Goal: Obtain resource: Download file/media

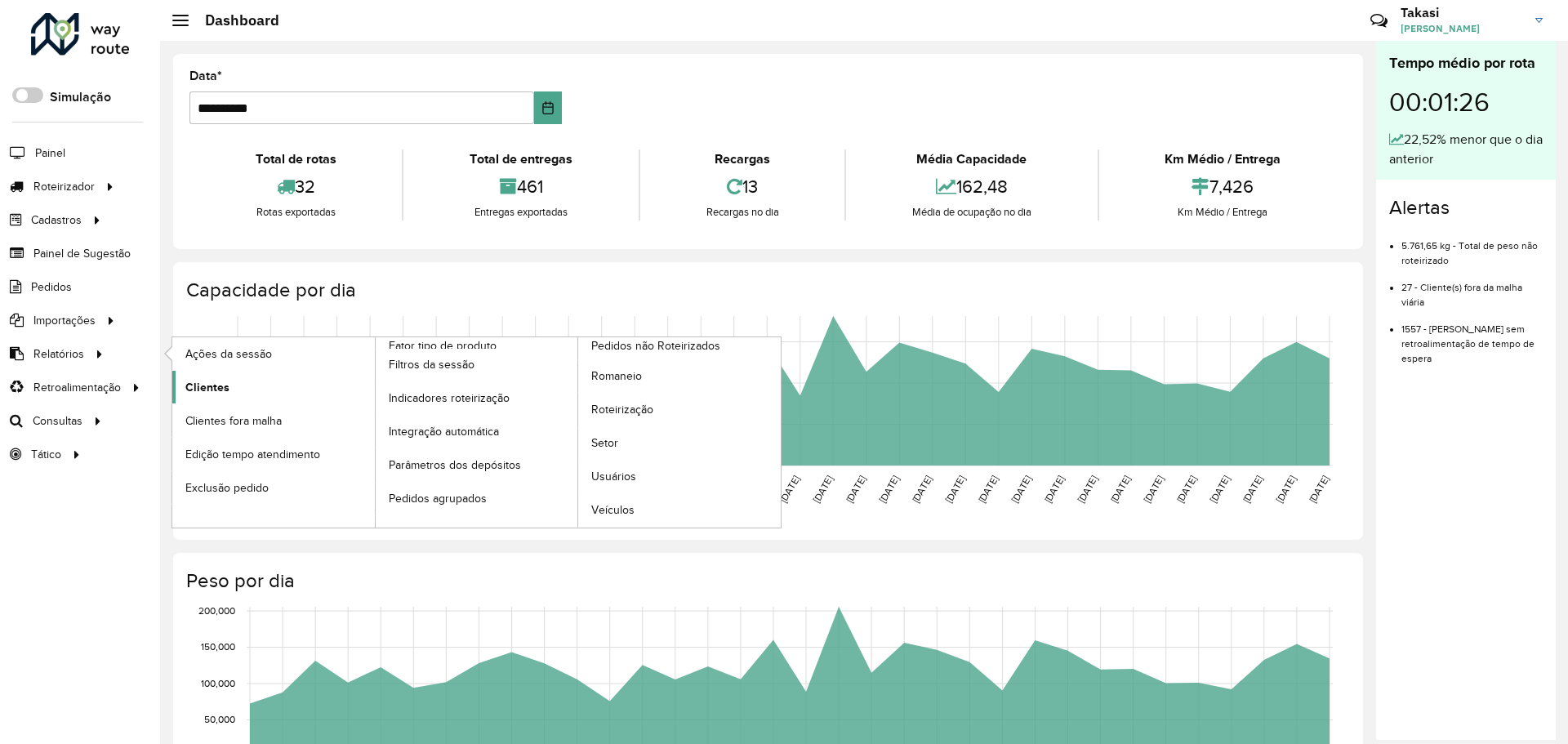
click at [207, 388] on span "Clientes" at bounding box center [207, 387] width 44 height 17
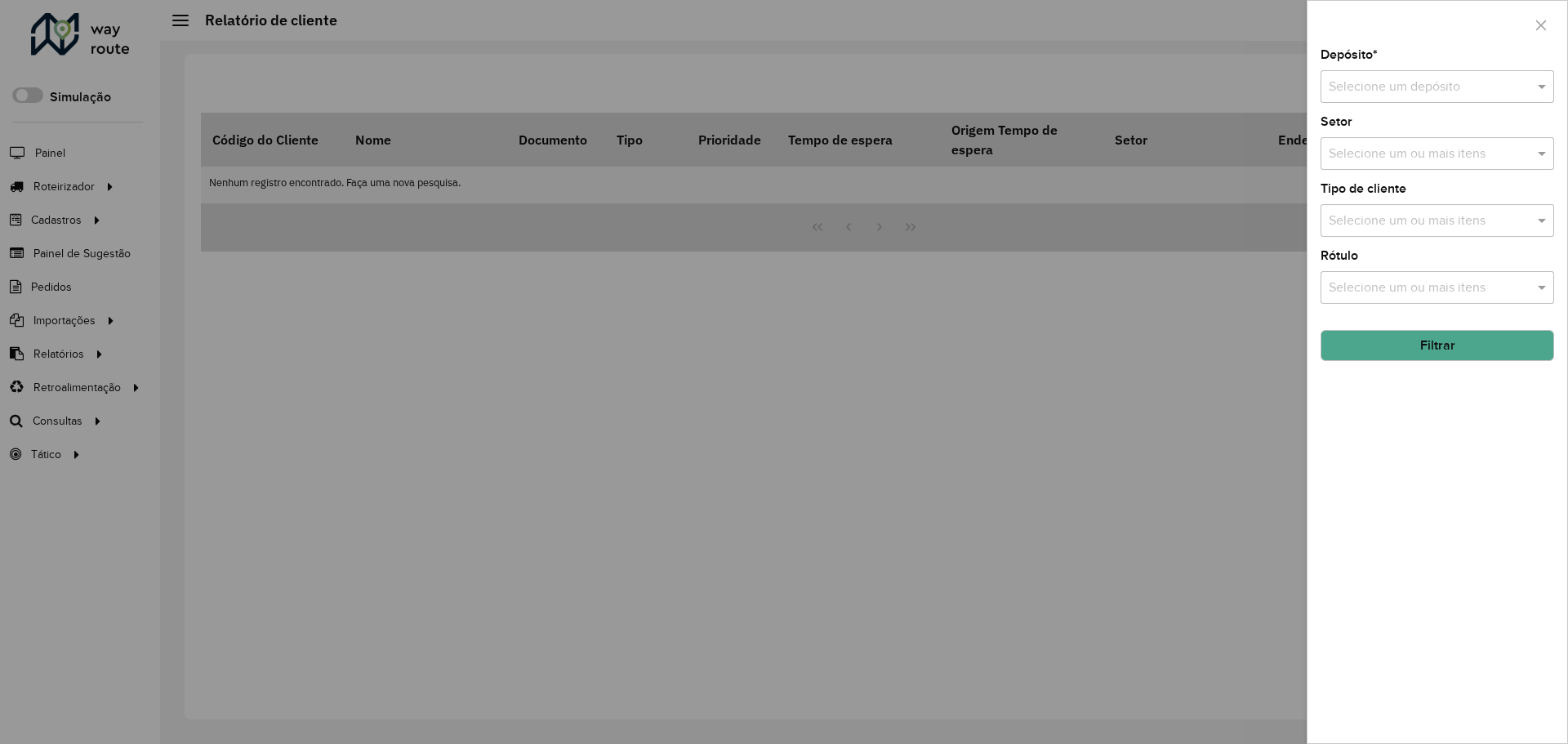
click at [1510, 82] on input "text" at bounding box center [1421, 88] width 185 height 20
click at [1392, 146] on div "CDD [GEOGRAPHIC_DATA]" at bounding box center [1438, 134] width 232 height 28
click at [1455, 158] on input "text" at bounding box center [1429, 155] width 209 height 20
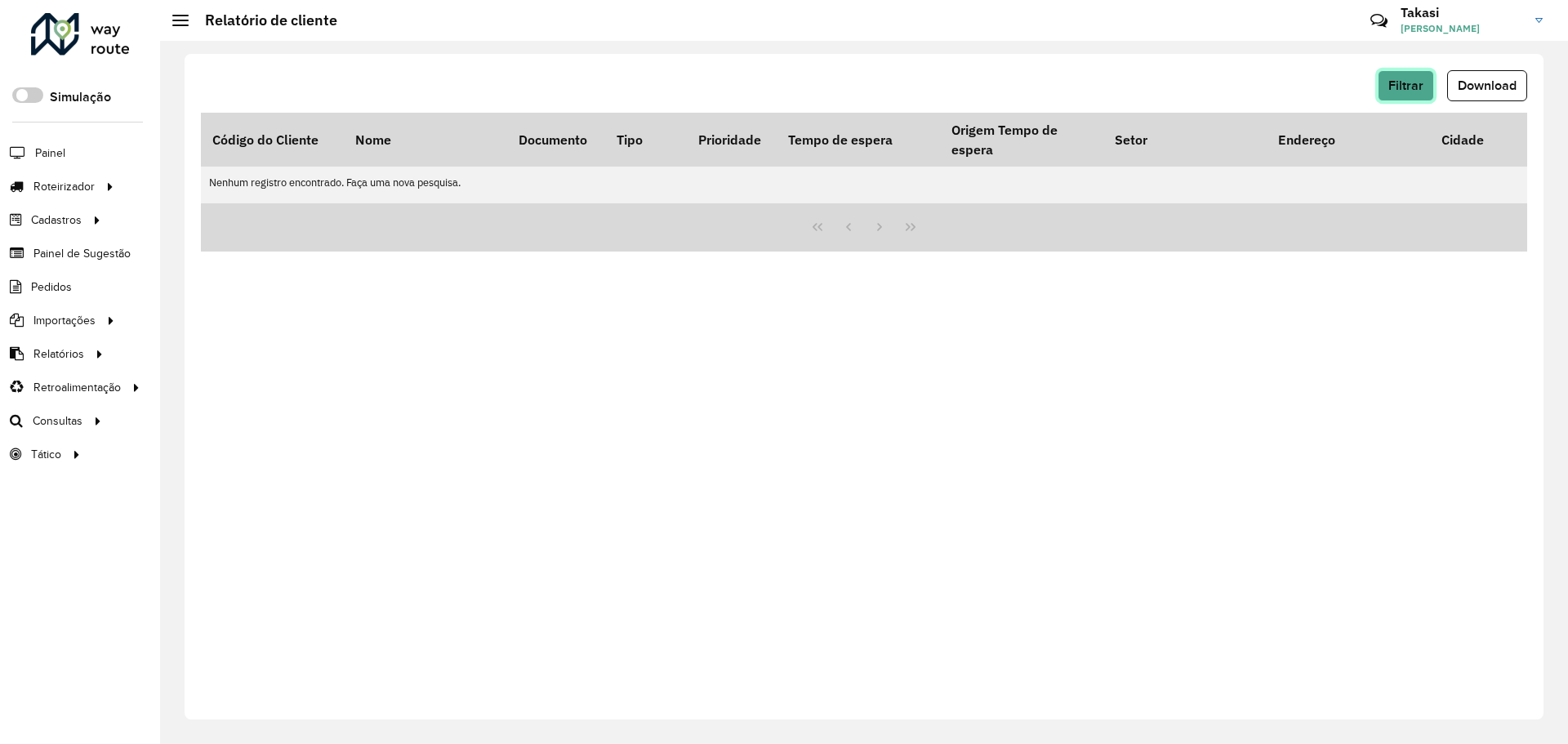
click at [1420, 77] on button "Filtrar" at bounding box center [1406, 85] width 56 height 31
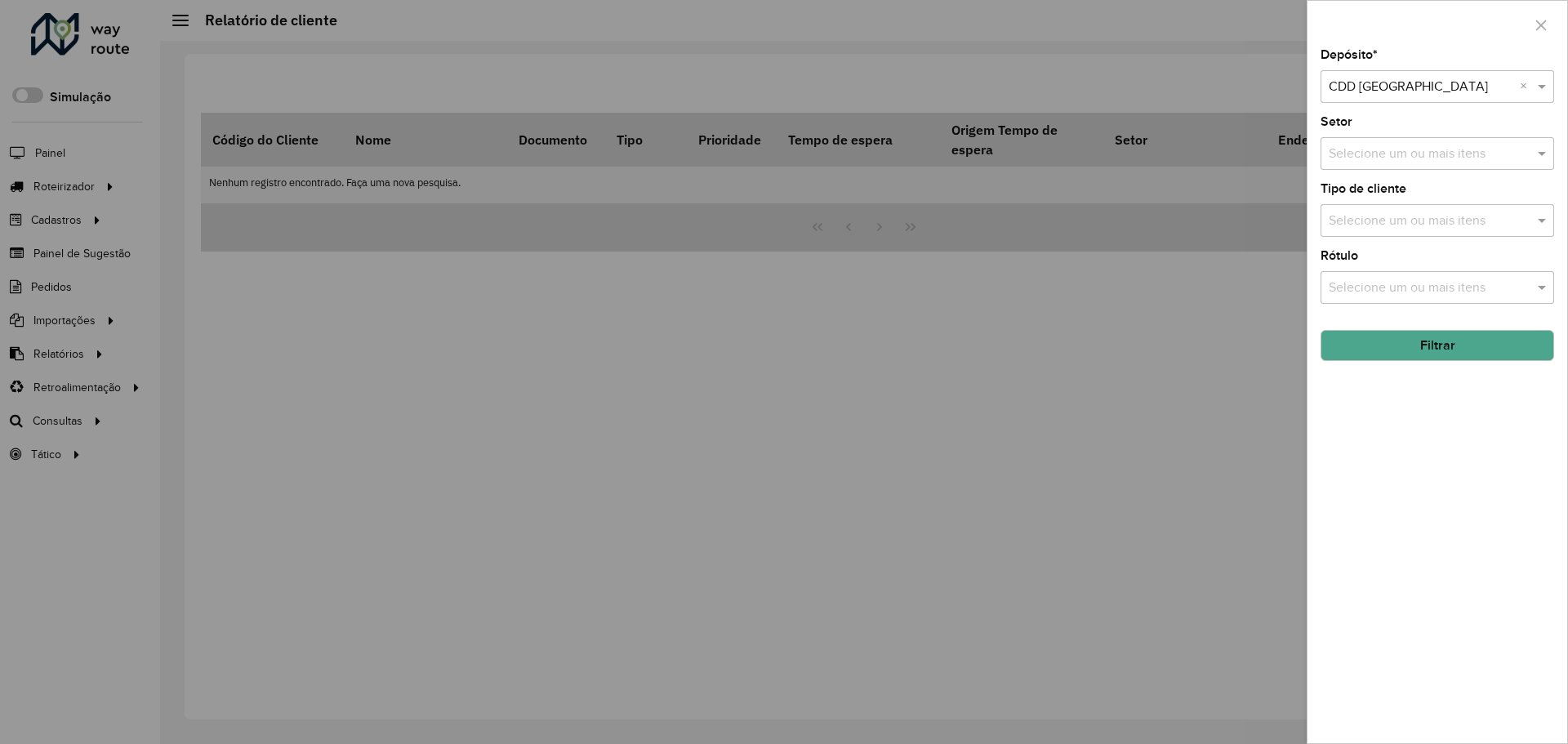
click at [1435, 352] on button "Filtrar" at bounding box center [1438, 345] width 234 height 31
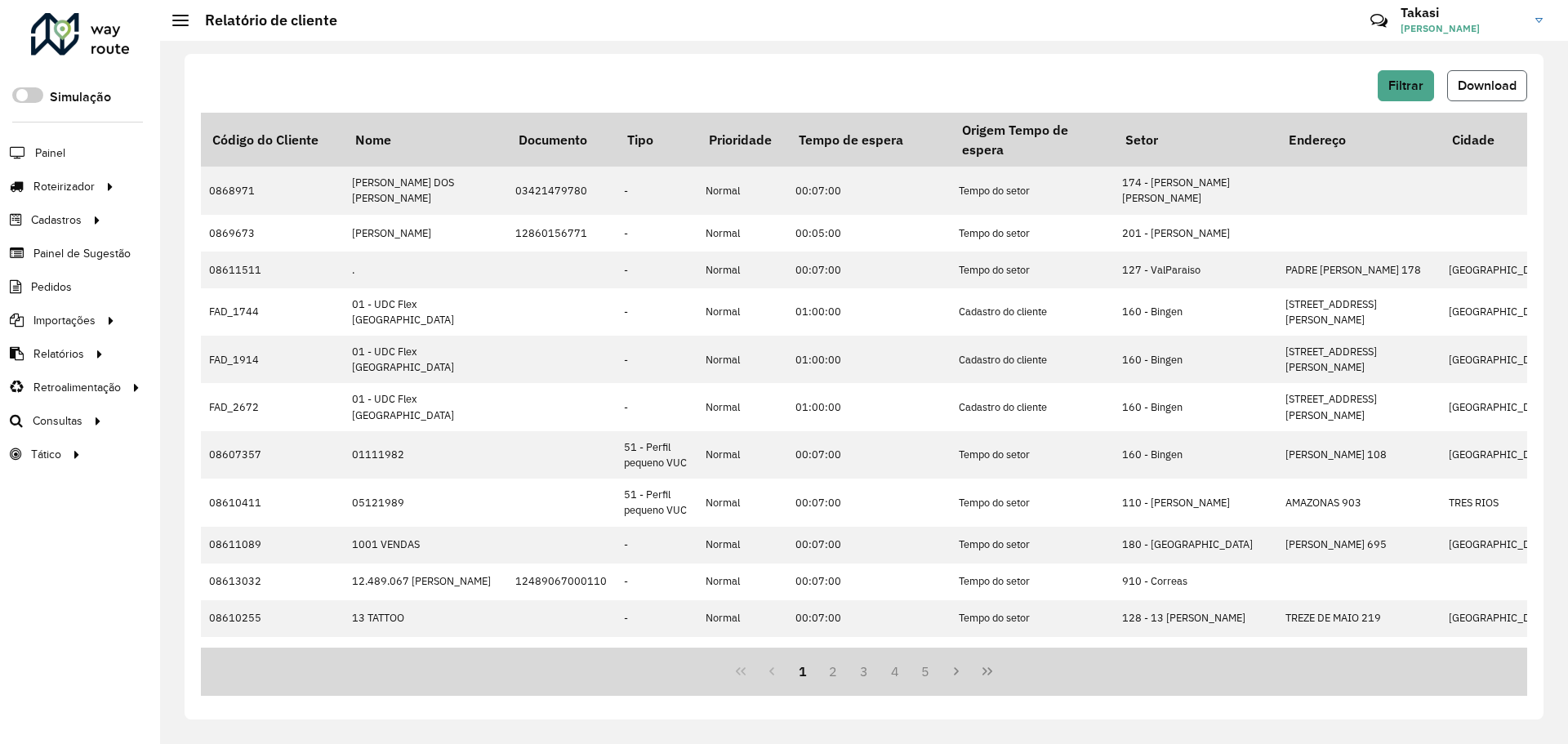
click at [1484, 81] on span "Download" at bounding box center [1487, 85] width 59 height 14
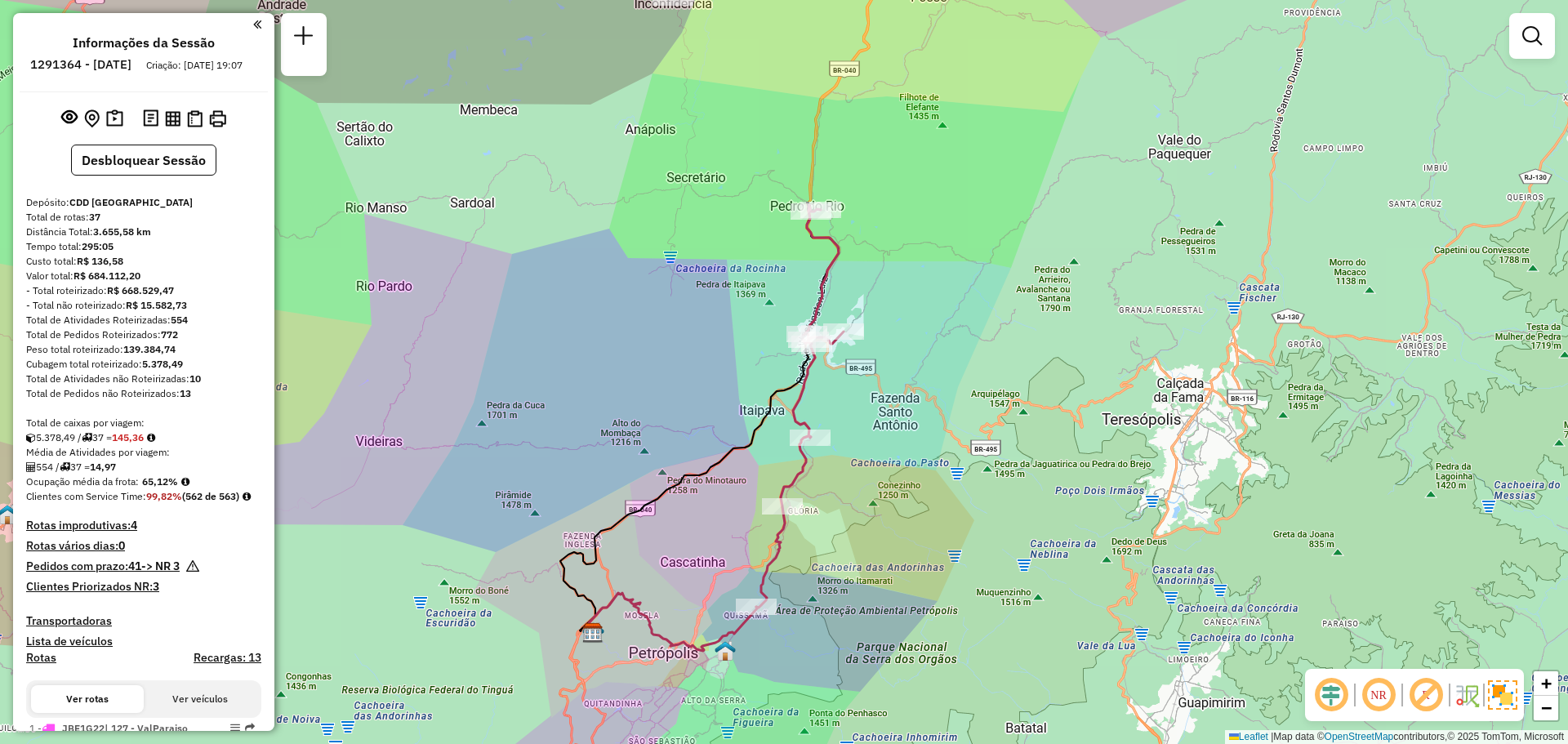
scroll to position [3570, 0]
